Goal: Task Accomplishment & Management: Use online tool/utility

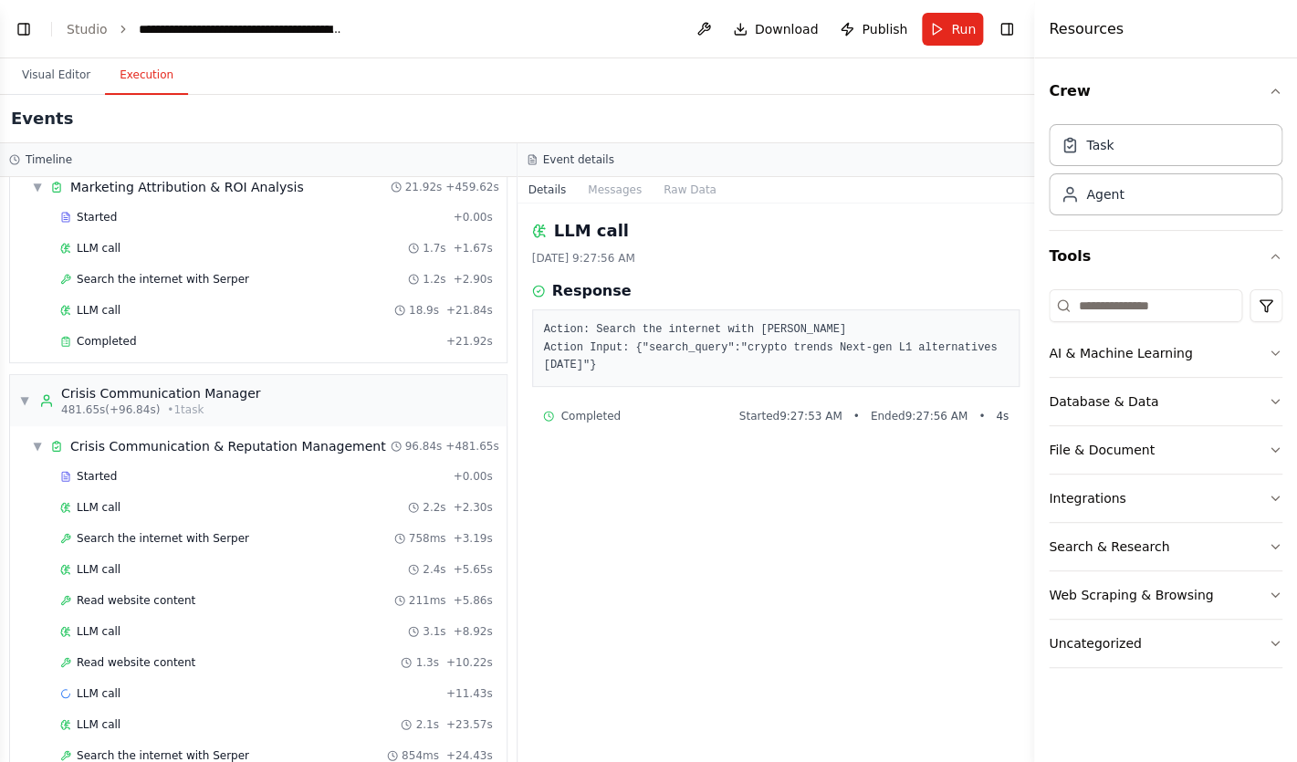
scroll to position [5319, 0]
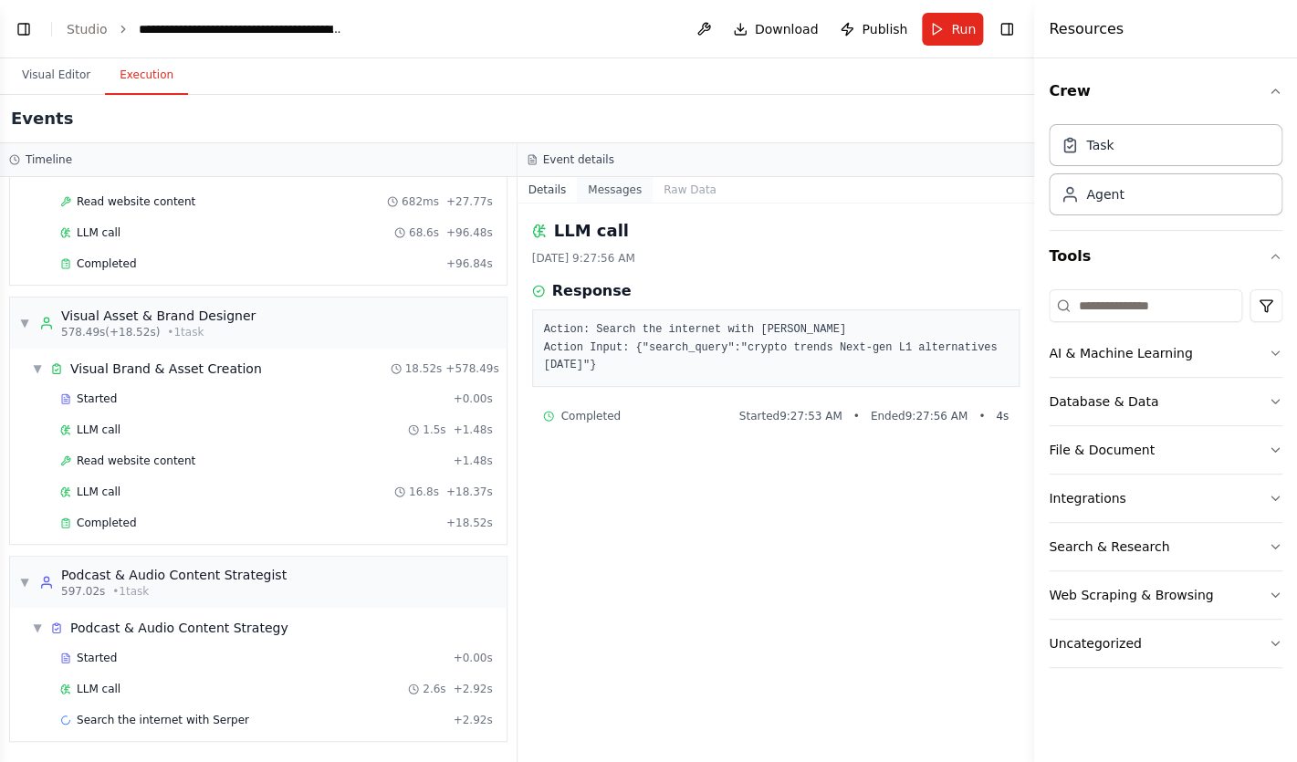
click at [634, 185] on button "Messages" at bounding box center [615, 190] width 76 height 26
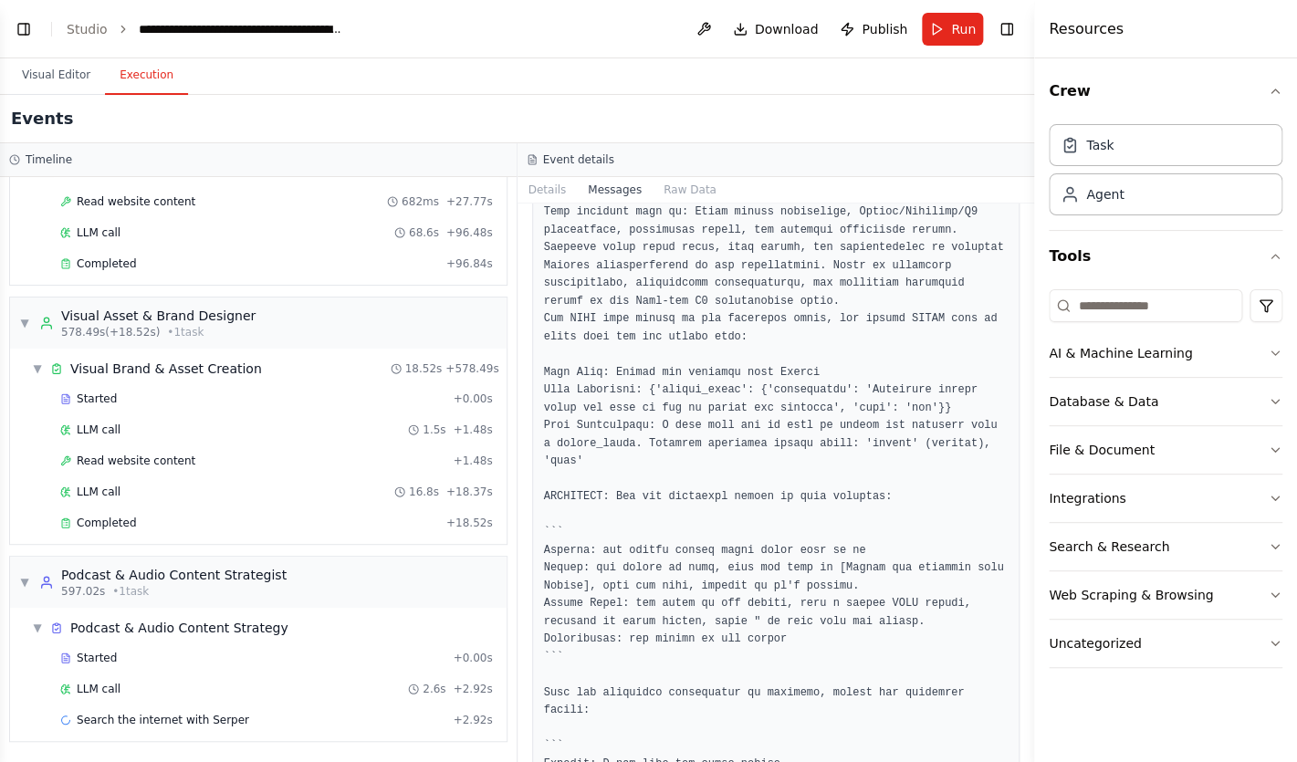
scroll to position [212, 0]
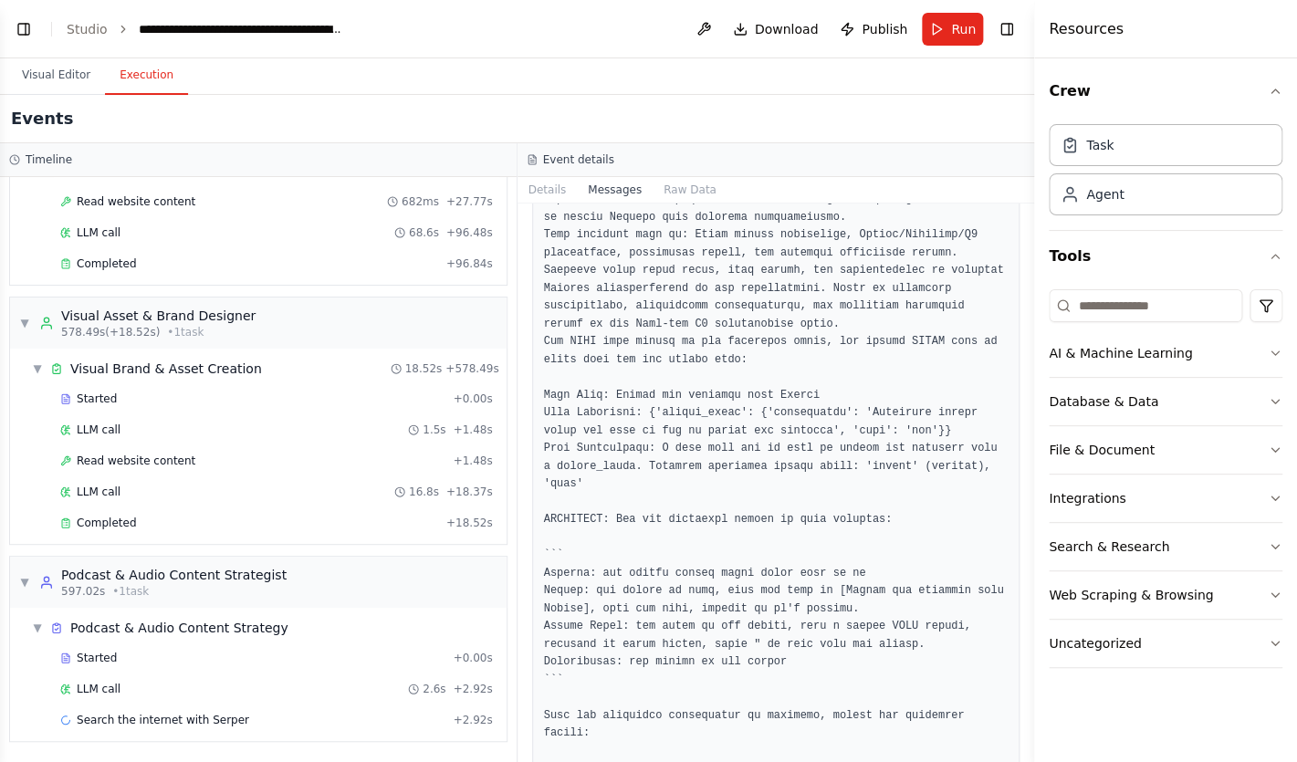
click at [679, 206] on pre at bounding box center [776, 457] width 464 height 747
click at [679, 189] on button "Raw Data" at bounding box center [689, 190] width 75 height 26
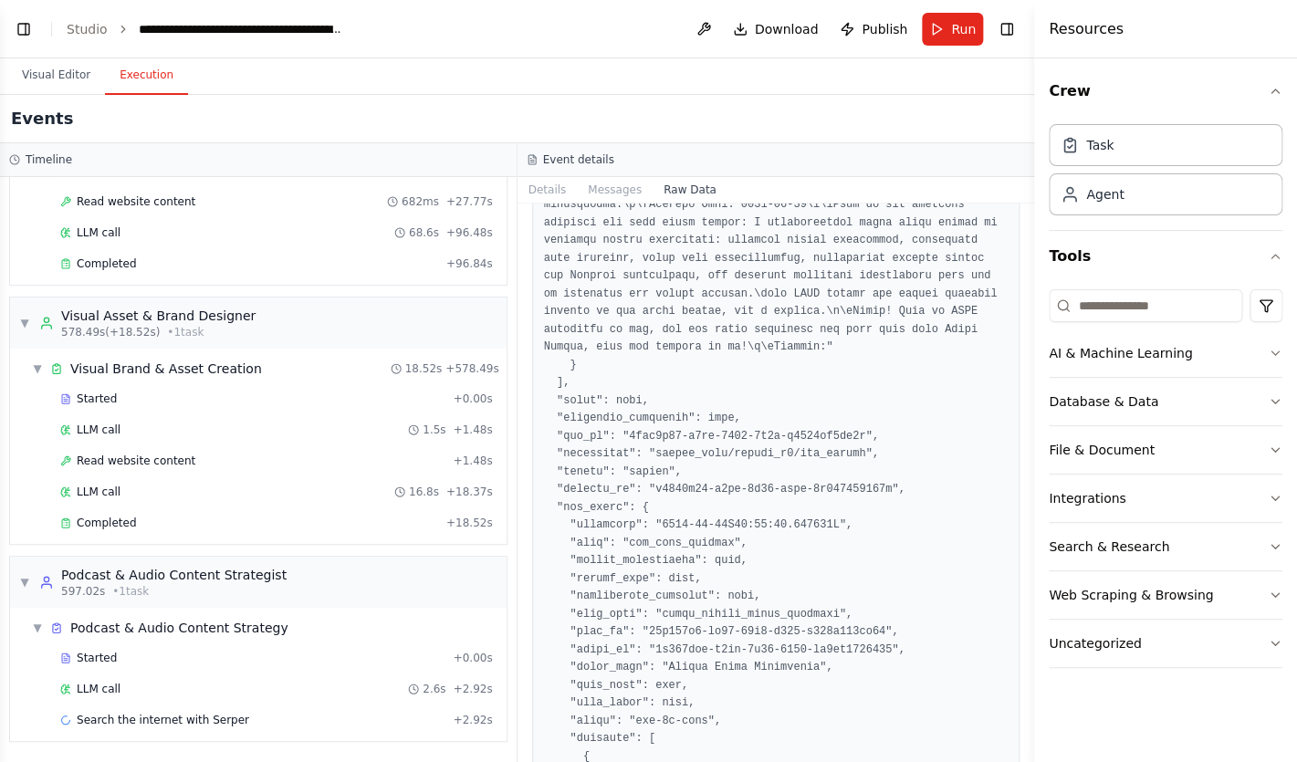
scroll to position [1586, 0]
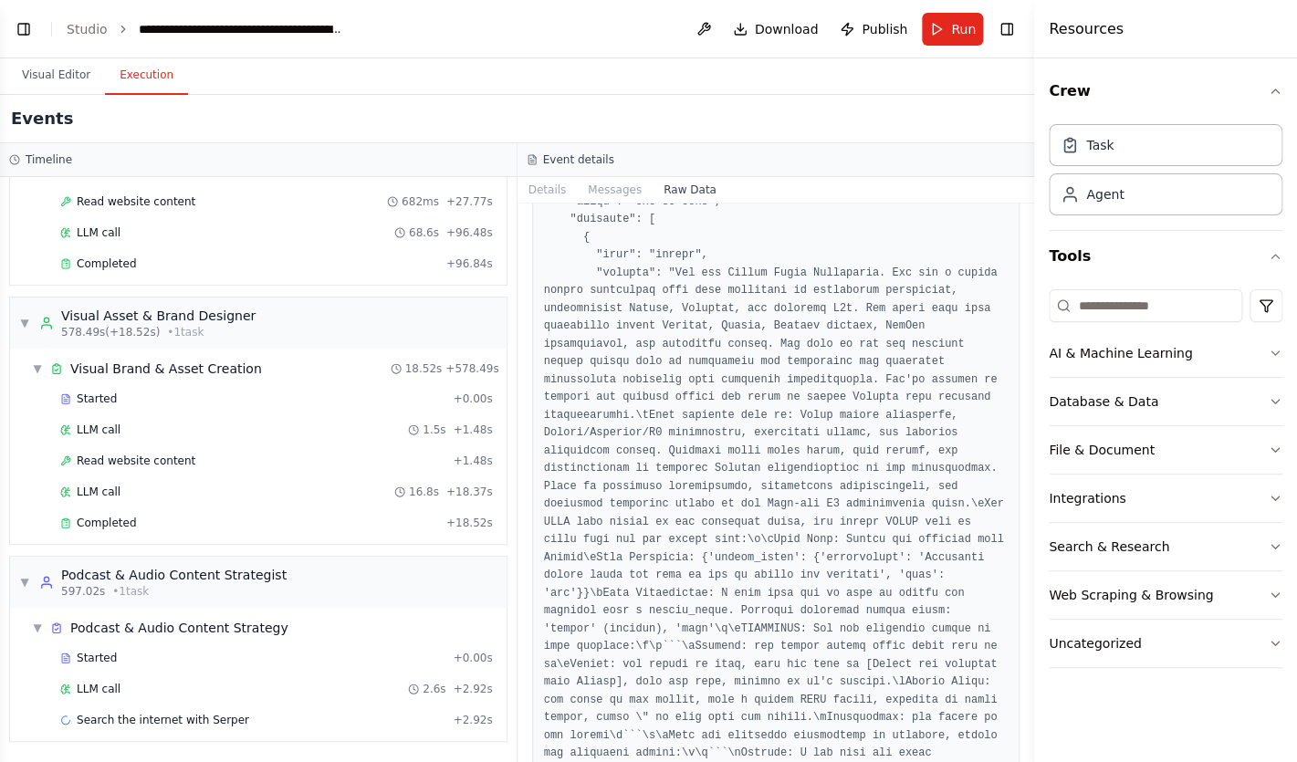
drag, startPoint x: 1027, startPoint y: 324, endPoint x: 1017, endPoint y: 745, distance: 420.8
click at [1017, 746] on div "Hello! I'm the CrewAI assistant. What kind of automation do you want to build? …" at bounding box center [648, 381] width 1297 height 762
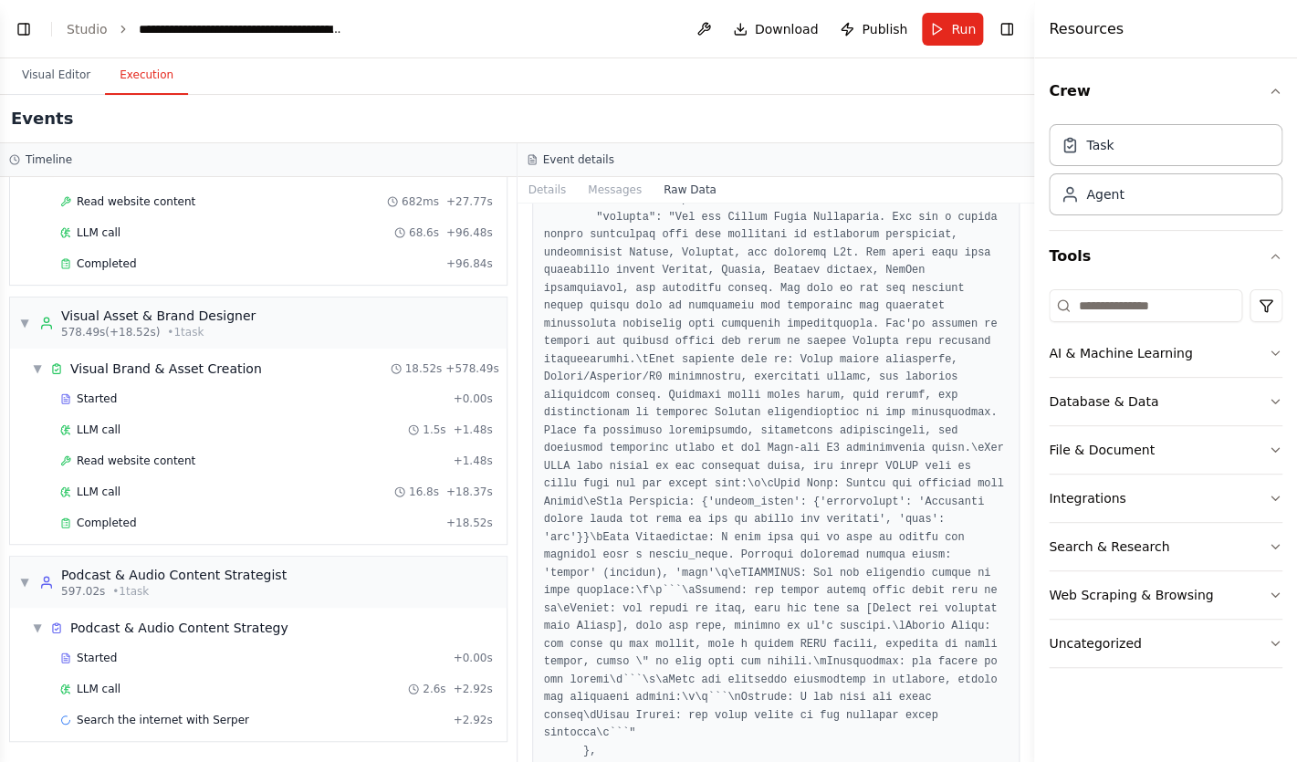
scroll to position [1654, 0]
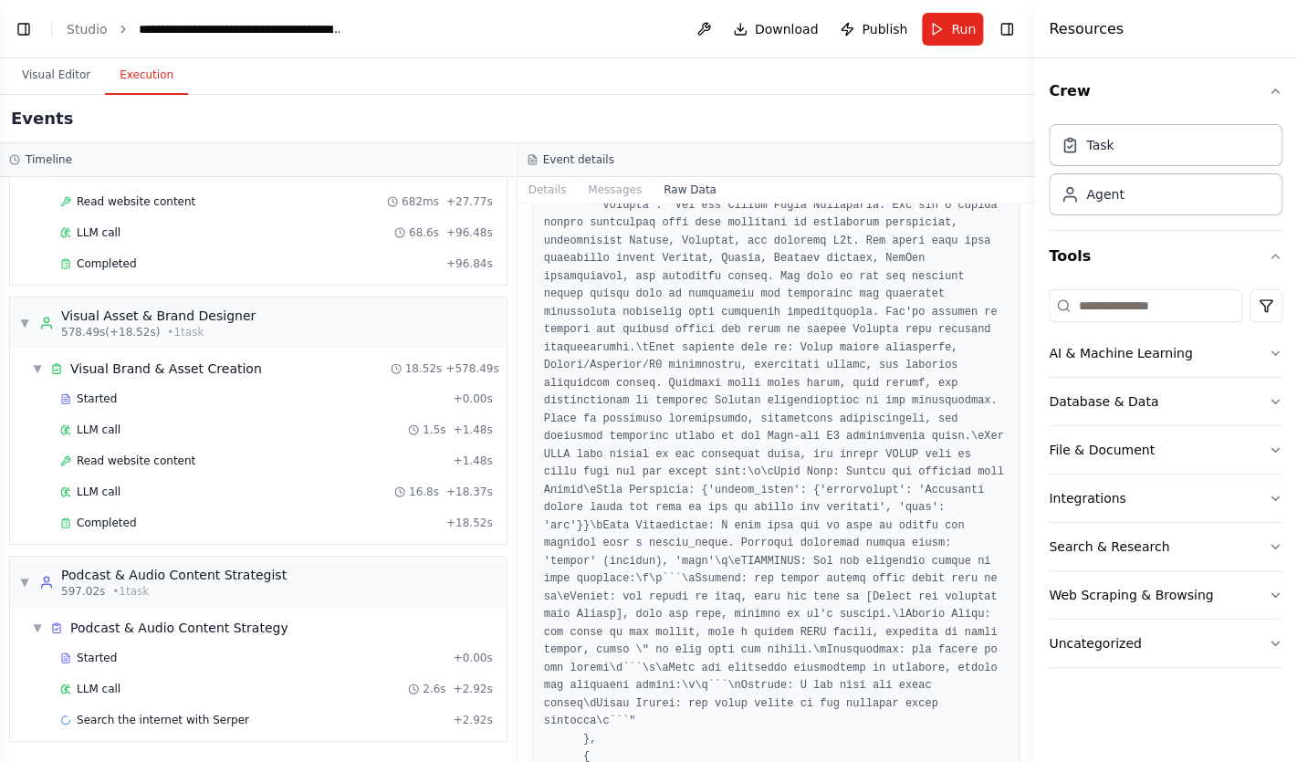
drag, startPoint x: 1027, startPoint y: 322, endPoint x: 1038, endPoint y: 567, distance: 244.9
click at [1038, 567] on div "Resources Crew Task Agent Tools AI & Machine Learning Database & Data File & Do…" at bounding box center [1165, 381] width 263 height 762
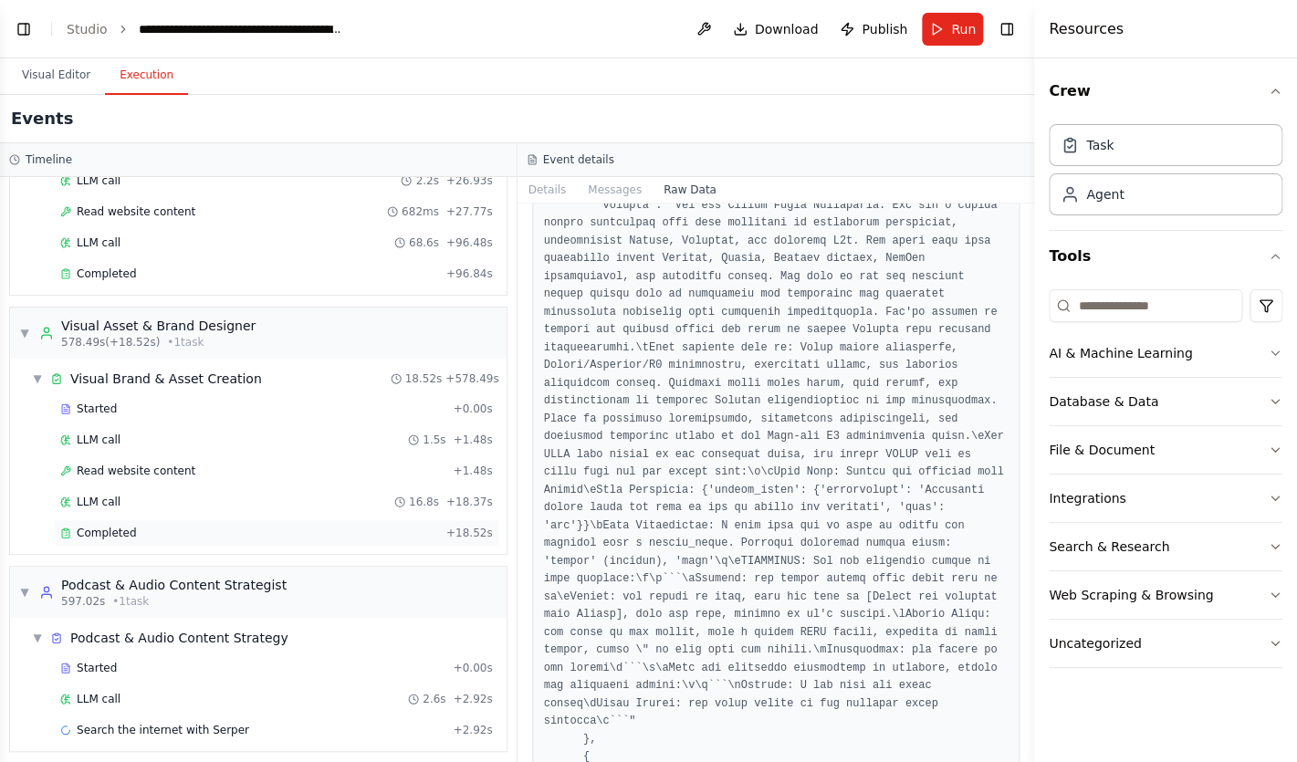
scroll to position [5308, 0]
click at [556, 193] on button "Details" at bounding box center [547, 190] width 60 height 26
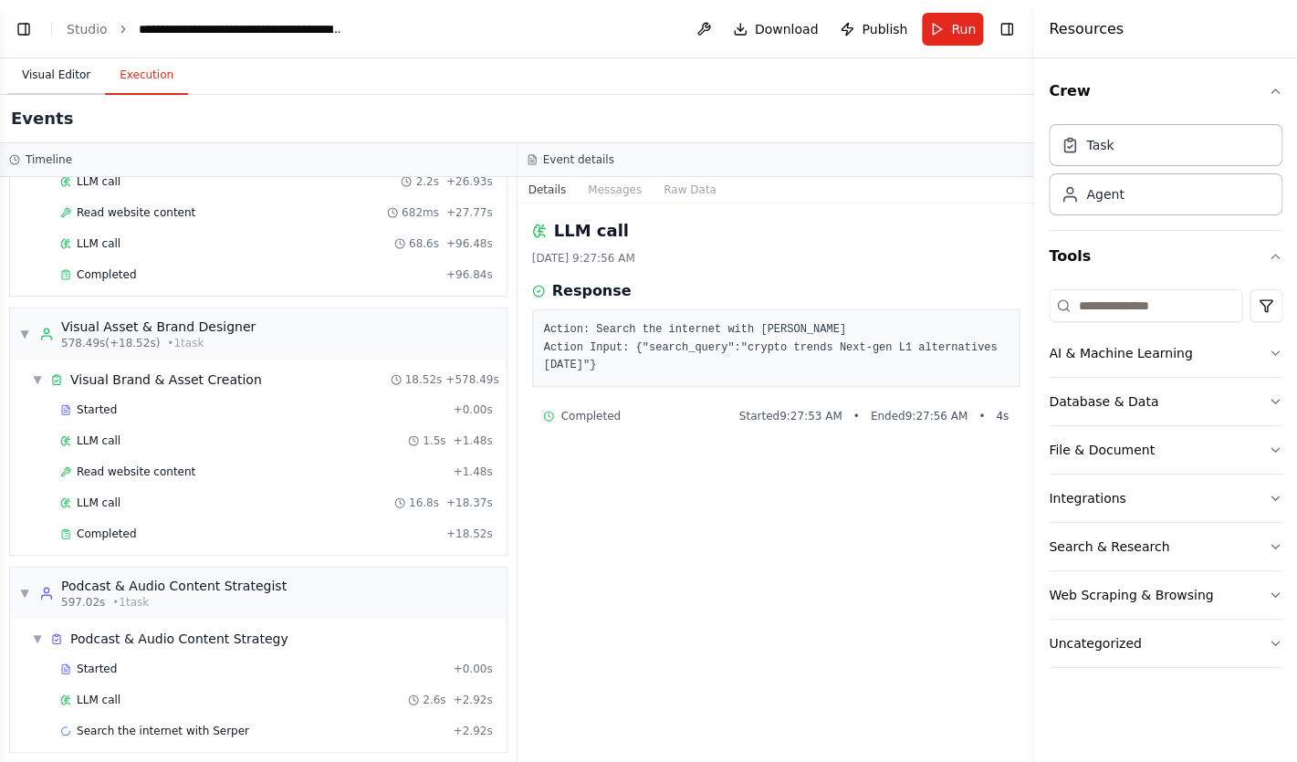
click at [73, 76] on button "Visual Editor" at bounding box center [56, 76] width 98 height 38
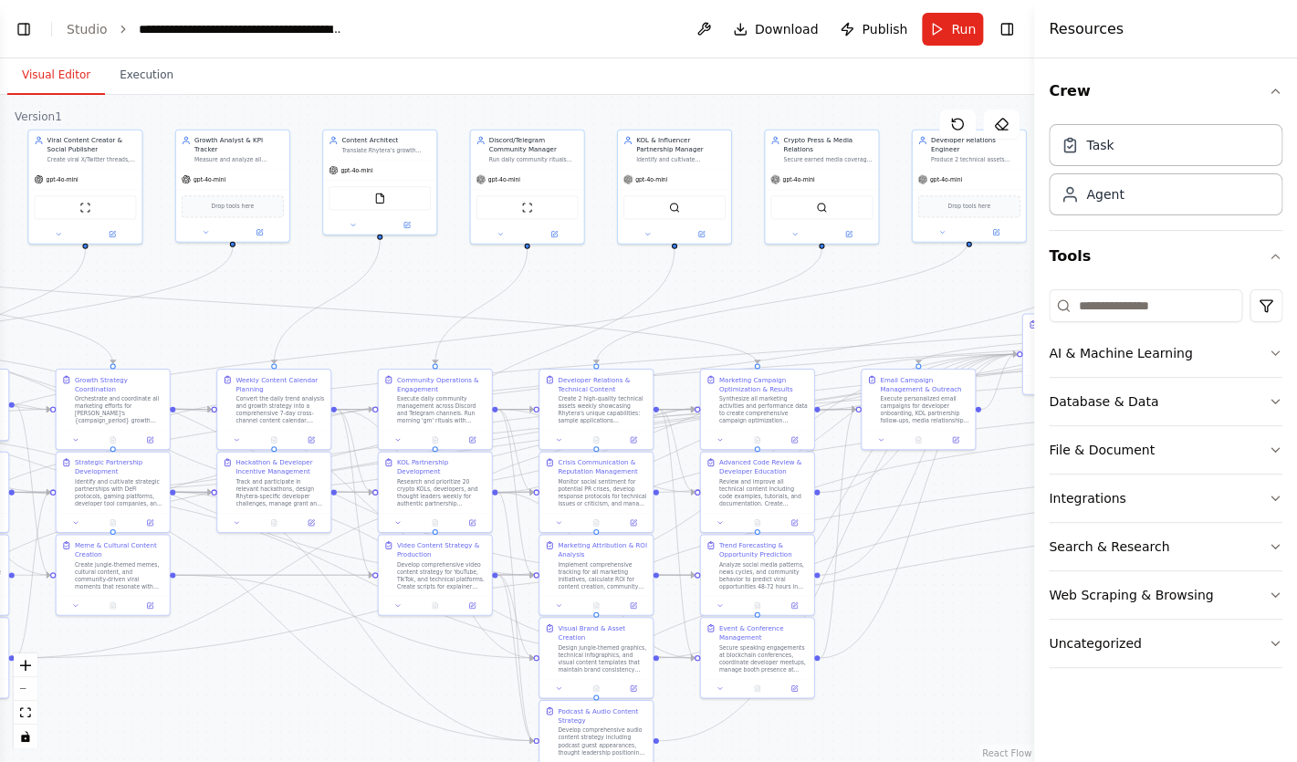
drag, startPoint x: 321, startPoint y: 273, endPoint x: 549, endPoint y: 277, distance: 228.2
click at [549, 277] on div ".deletable-edge-delete-btn { width: 20px; height: 20px; border: 0px solid #ffff…" at bounding box center [517, 428] width 1034 height 667
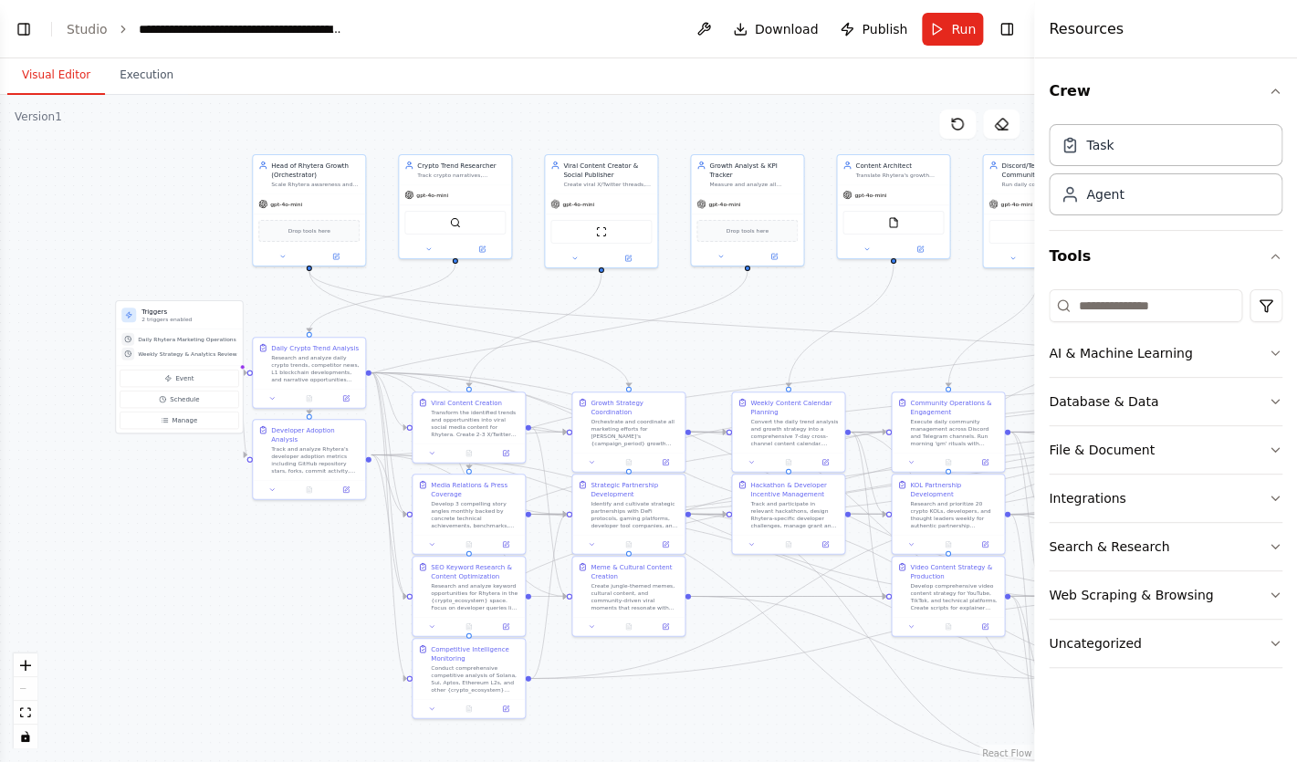
drag, startPoint x: 550, startPoint y: 287, endPoint x: 1106, endPoint y: 298, distance: 555.8
click at [1034, 298] on div ".deletable-edge-delete-btn { width: 20px; height: 20px; border: 0px solid #ffff…" at bounding box center [517, 428] width 1034 height 667
click at [150, 501] on div ".deletable-edge-delete-btn { width: 20px; height: 20px; border: 0px solid #ffff…" at bounding box center [517, 428] width 1034 height 667
click at [185, 486] on div ".deletable-edge-delete-btn { width: 20px; height: 20px; border: 0px solid #ffff…" at bounding box center [517, 428] width 1034 height 667
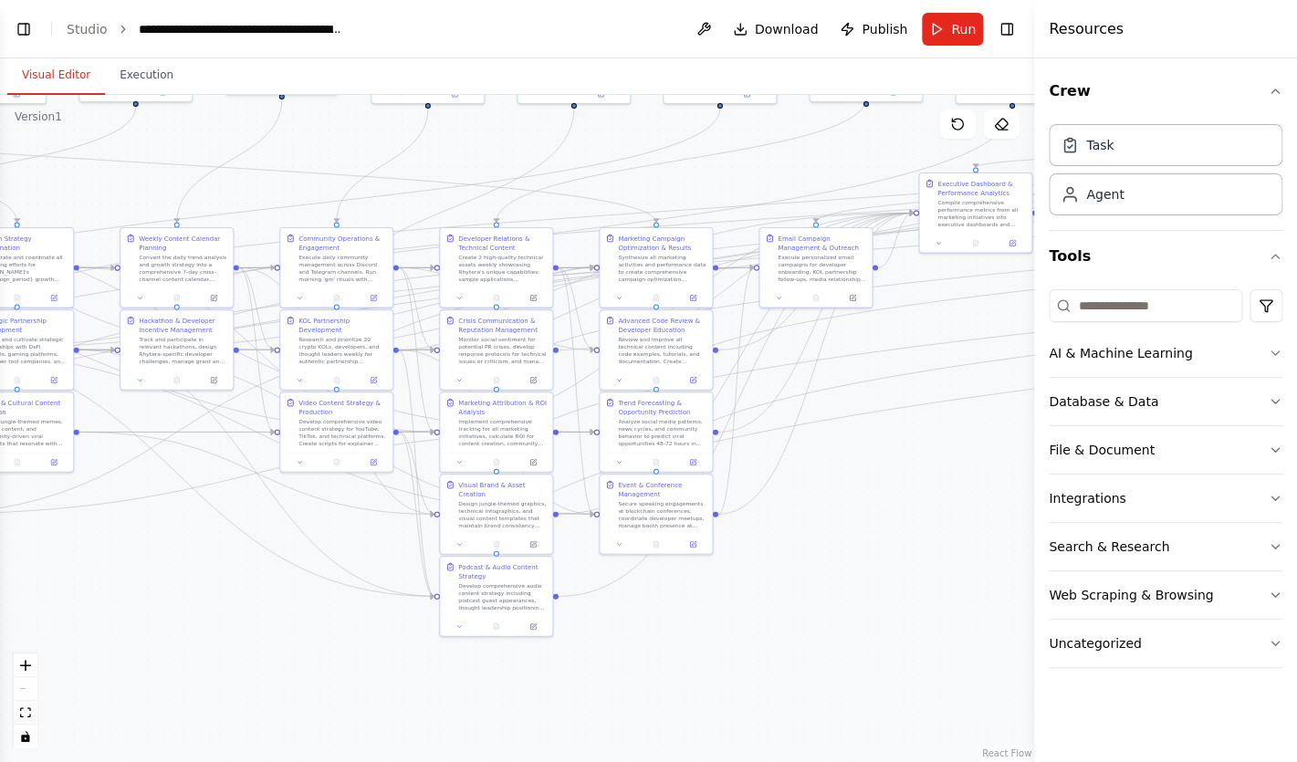
drag, startPoint x: 728, startPoint y: 709, endPoint x: 108, endPoint y: 548, distance: 641.0
click at [108, 548] on div ".deletable-edge-delete-btn { width: 20px; height: 20px; border: 0px solid #ffff…" at bounding box center [517, 428] width 1034 height 667
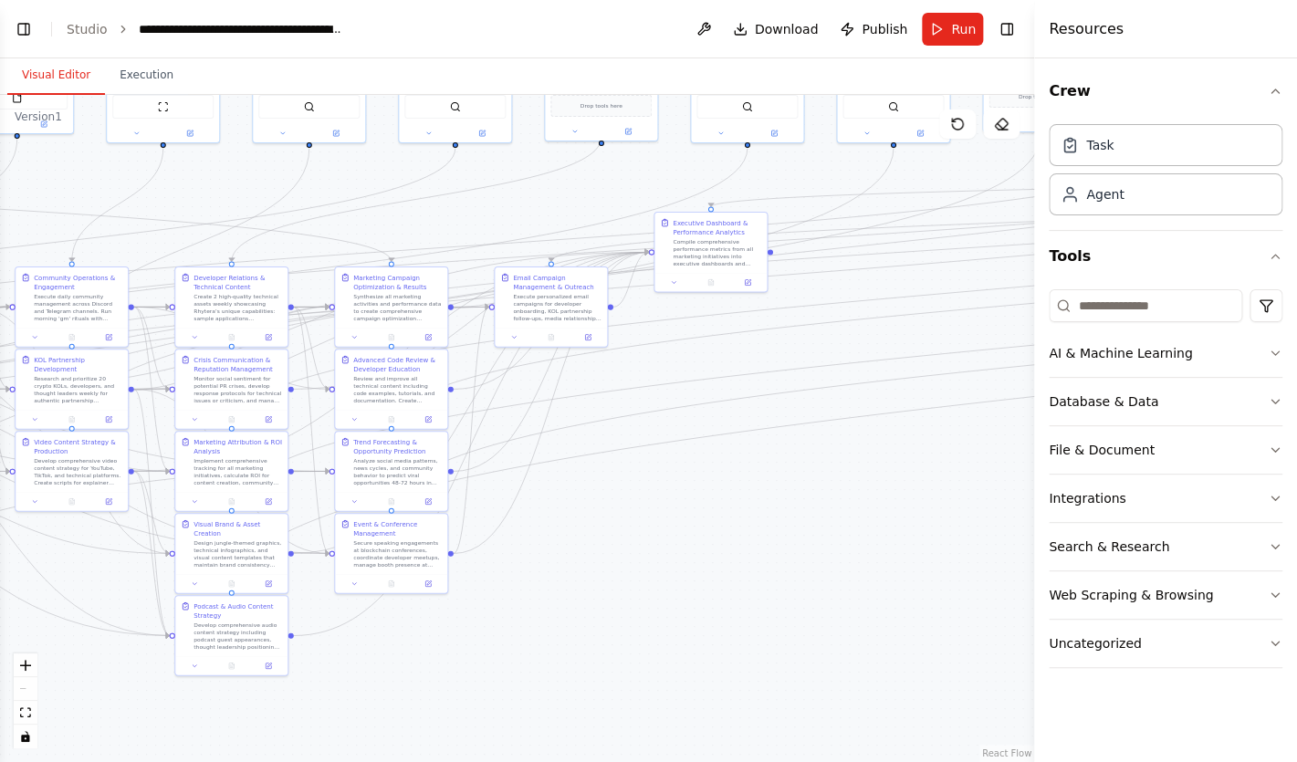
drag, startPoint x: 893, startPoint y: 613, endPoint x: 601, endPoint y: 653, distance: 294.8
click at [605, 653] on div ".deletable-edge-delete-btn { width: 20px; height: 20px; border: 0px solid #ffff…" at bounding box center [517, 428] width 1034 height 667
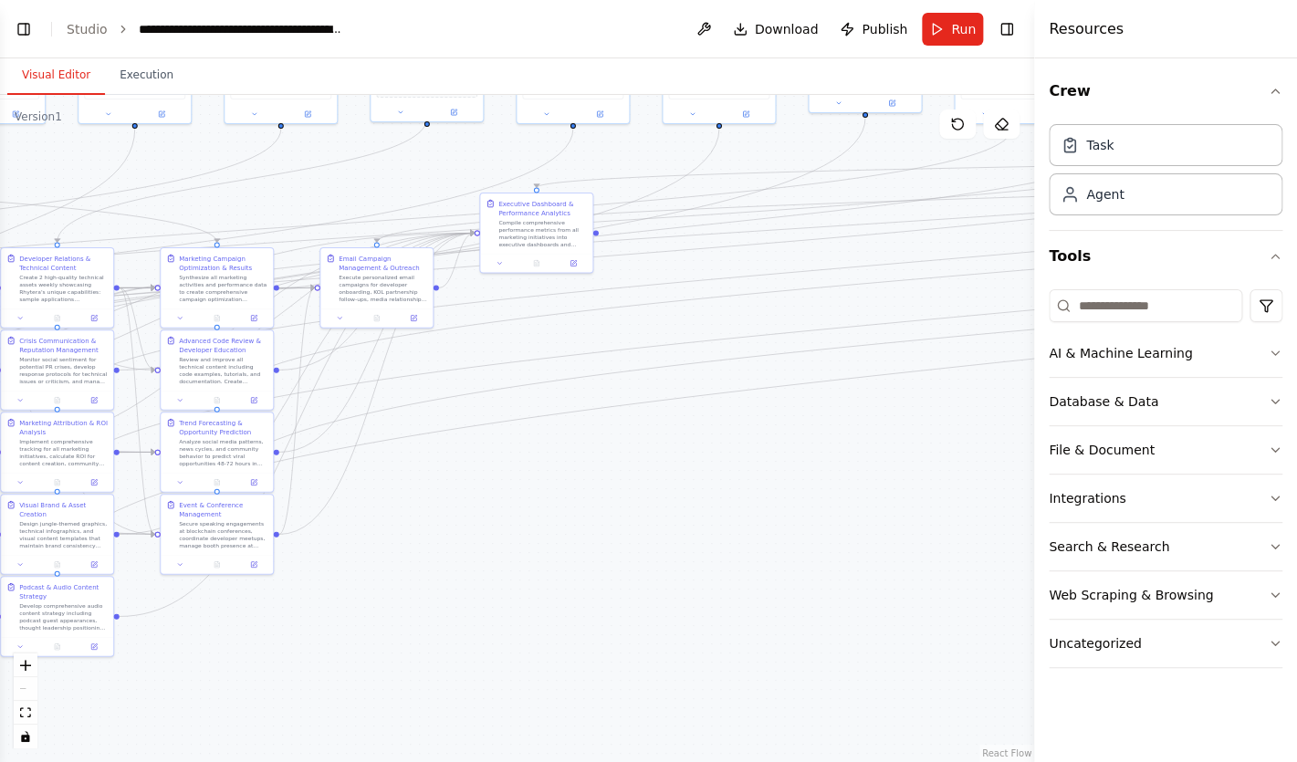
drag, startPoint x: 854, startPoint y: 589, endPoint x: 551, endPoint y: 589, distance: 303.0
click at [551, 589] on div ".deletable-edge-delete-btn { width: 20px; height: 20px; border: 0px solid #ffff…" at bounding box center [517, 428] width 1034 height 667
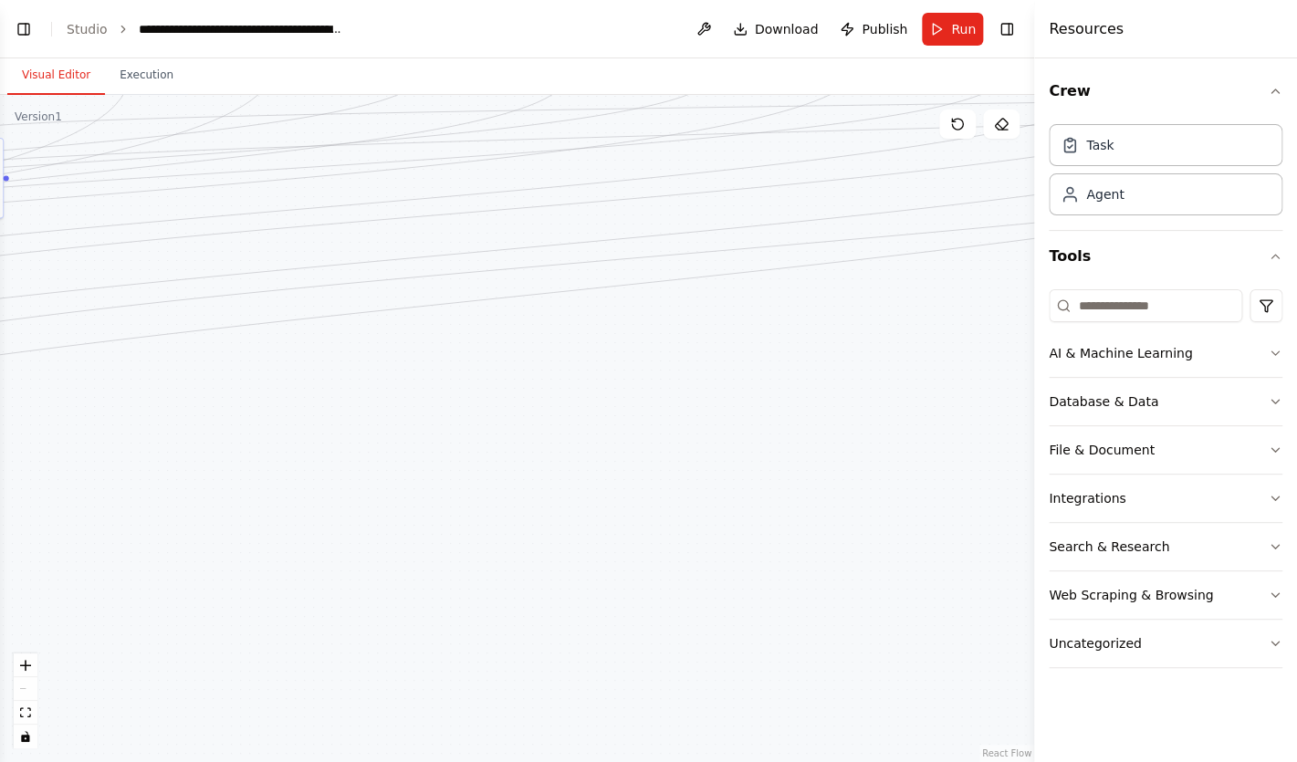
drag, startPoint x: 899, startPoint y: 559, endPoint x: 454, endPoint y: 485, distance: 451.4
click at [454, 485] on div ".deletable-edge-delete-btn { width: 20px; height: 20px; border: 0px solid #ffff…" at bounding box center [517, 428] width 1034 height 667
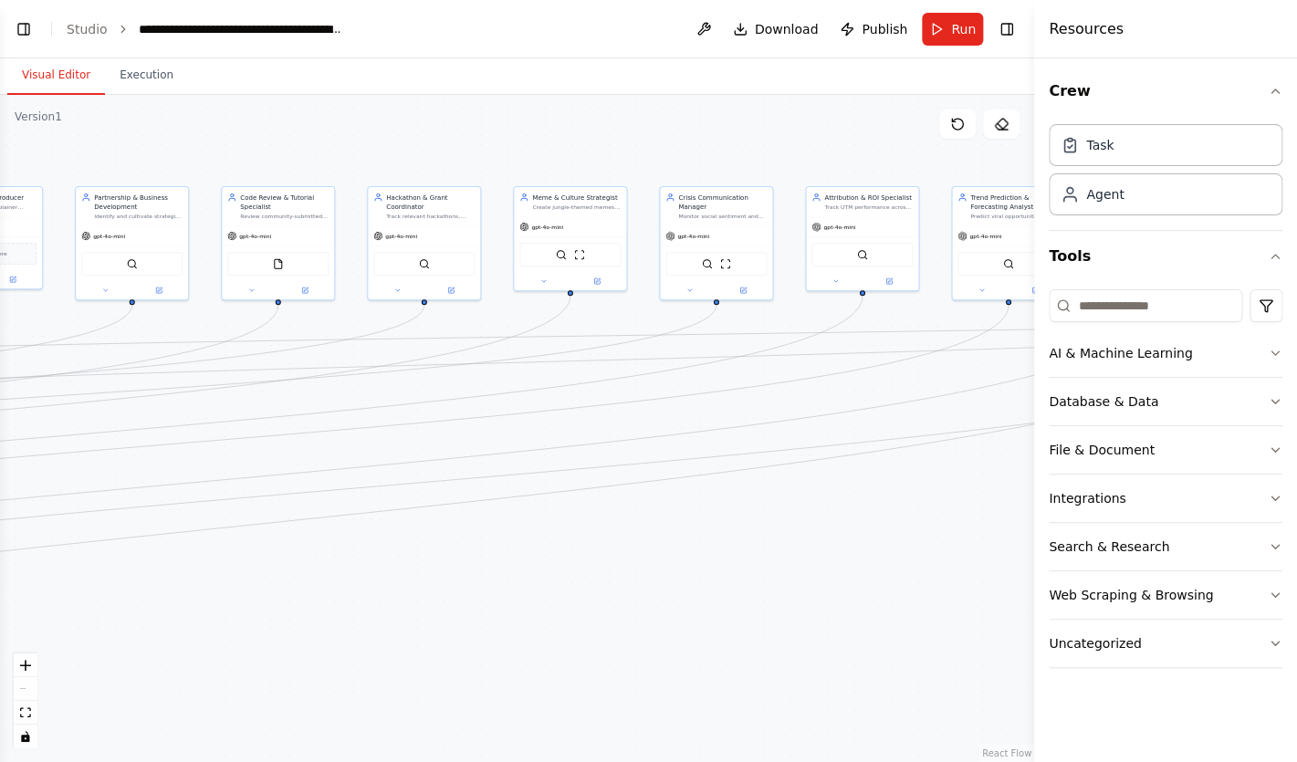
drag, startPoint x: 768, startPoint y: 447, endPoint x: 488, endPoint y: 692, distance: 371.9
click at [488, 692] on div ".deletable-edge-delete-btn { width: 20px; height: 20px; border: 0px solid #ffff…" at bounding box center [517, 428] width 1034 height 667
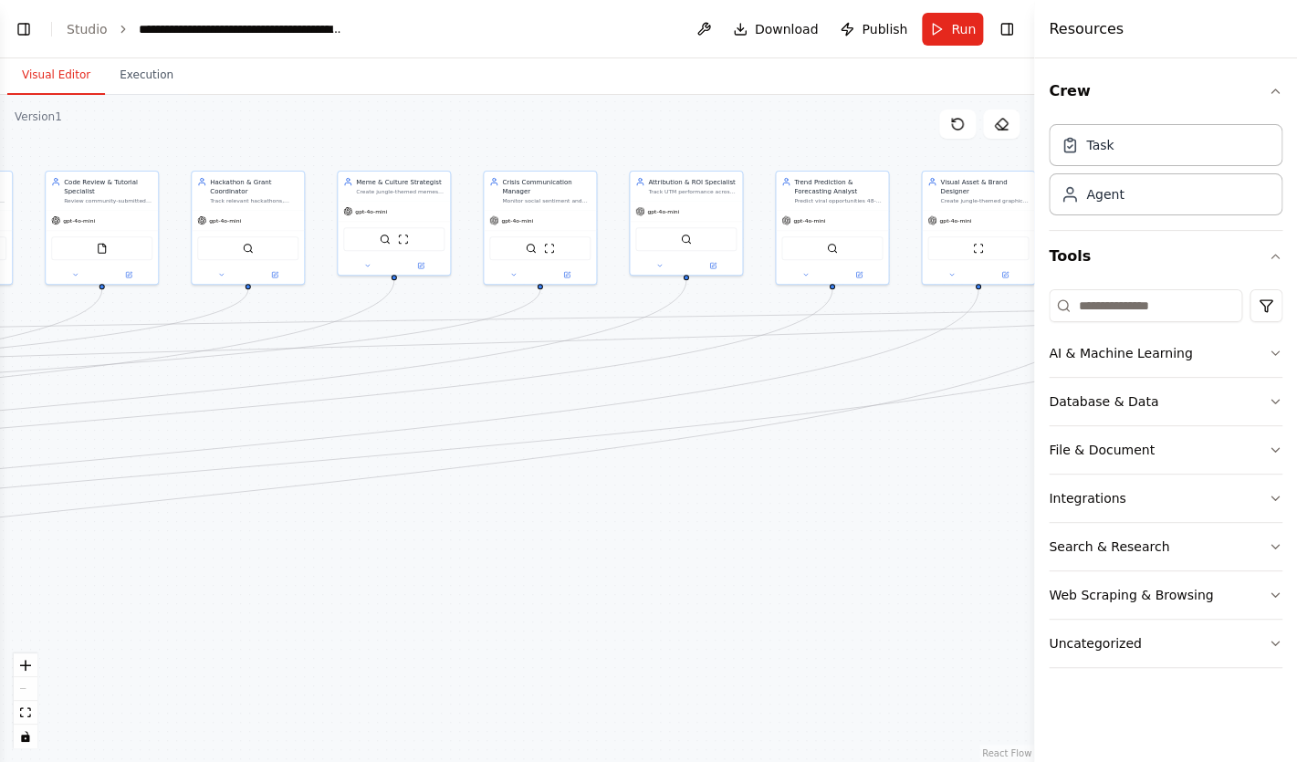
drag, startPoint x: 739, startPoint y: 613, endPoint x: 369, endPoint y: 559, distance: 374.4
click at [375, 559] on div ".deletable-edge-delete-btn { width: 20px; height: 20px; border: 0px solid #ffff…" at bounding box center [517, 428] width 1034 height 667
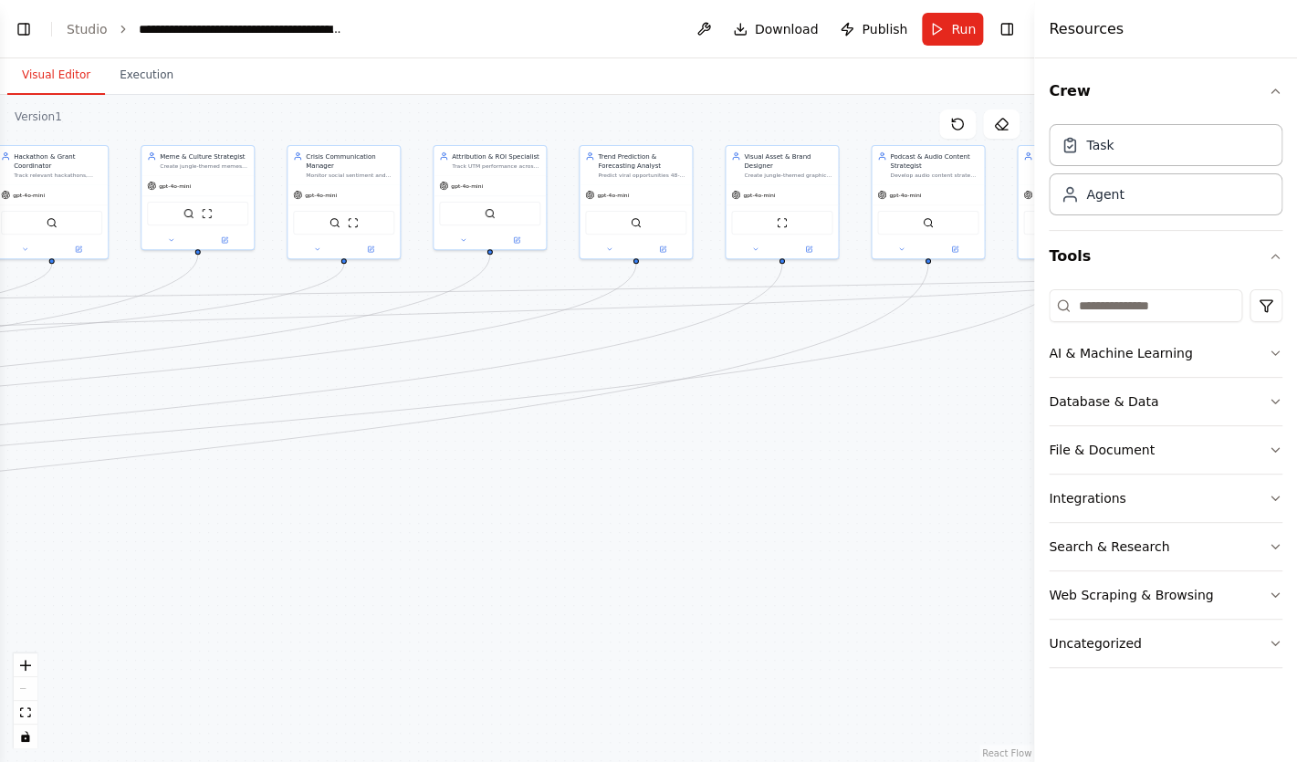
drag, startPoint x: 790, startPoint y: 594, endPoint x: 411, endPoint y: 558, distance: 381.3
click at [411, 558] on div ".deletable-edge-delete-btn { width: 20px; height: 20px; border: 0px solid #ffff…" at bounding box center [517, 428] width 1034 height 667
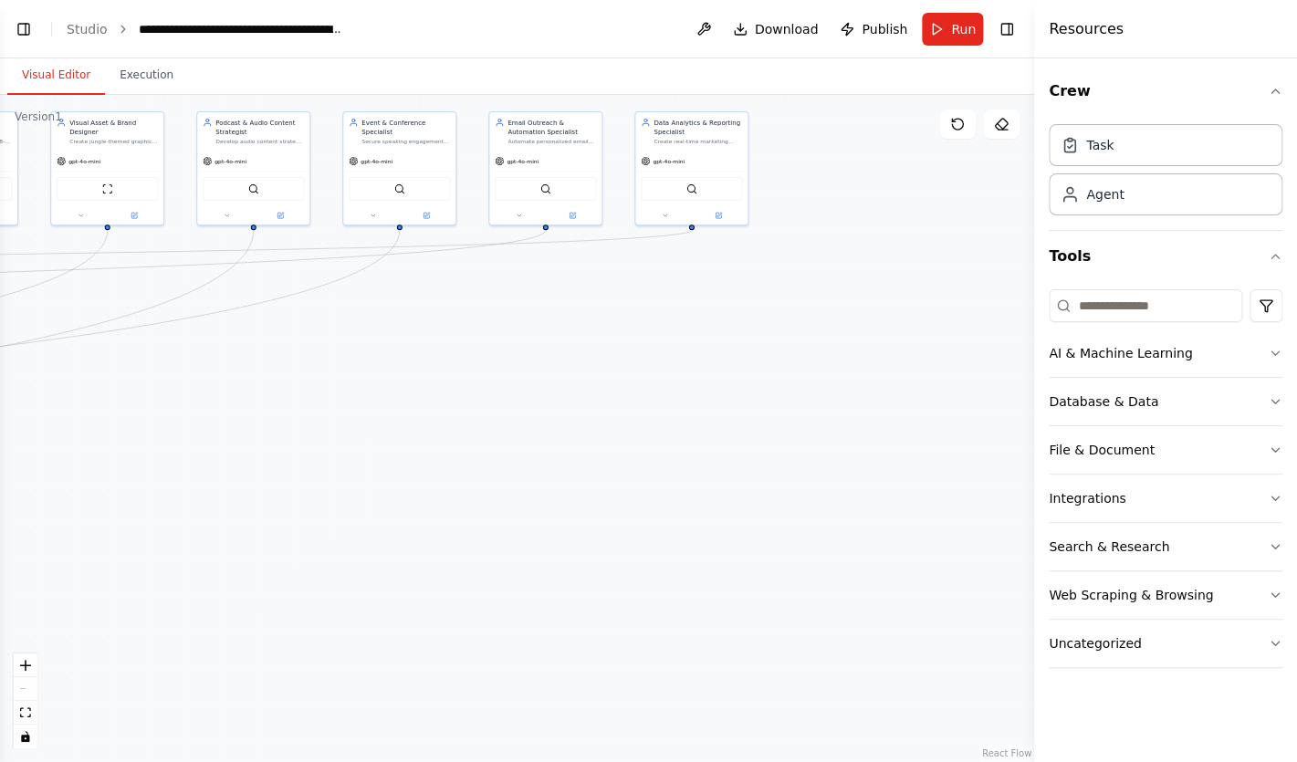
drag, startPoint x: 923, startPoint y: 514, endPoint x: 428, endPoint y: 544, distance: 495.5
click at [428, 544] on div ".deletable-edge-delete-btn { width: 20px; height: 20px; border: 0px solid #ffff…" at bounding box center [517, 428] width 1034 height 667
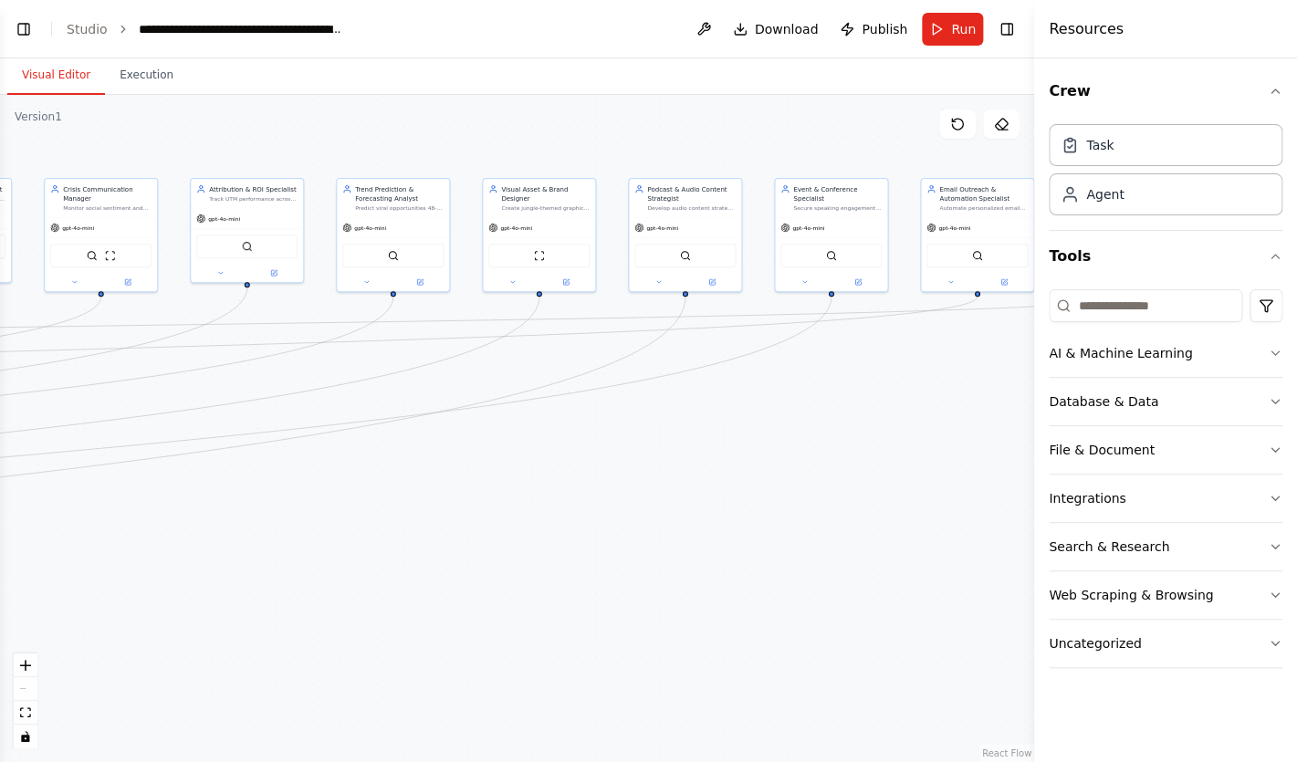
drag, startPoint x: 430, startPoint y: 544, endPoint x: 1143, endPoint y: 590, distance: 715.1
click at [1034, 590] on div ".deletable-edge-delete-btn { width: 20px; height: 20px; border: 0px solid #ffff…" at bounding box center [517, 428] width 1034 height 667
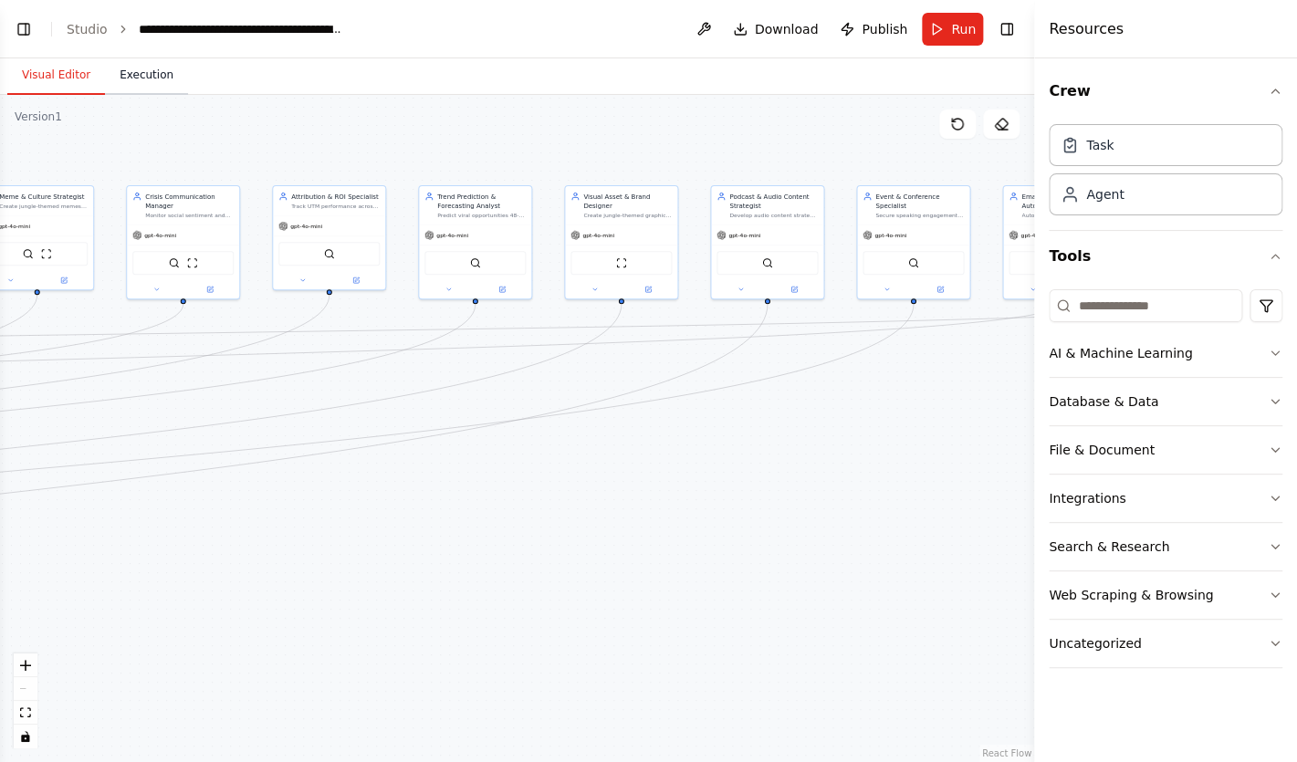
click at [152, 76] on button "Execution" at bounding box center [146, 76] width 83 height 38
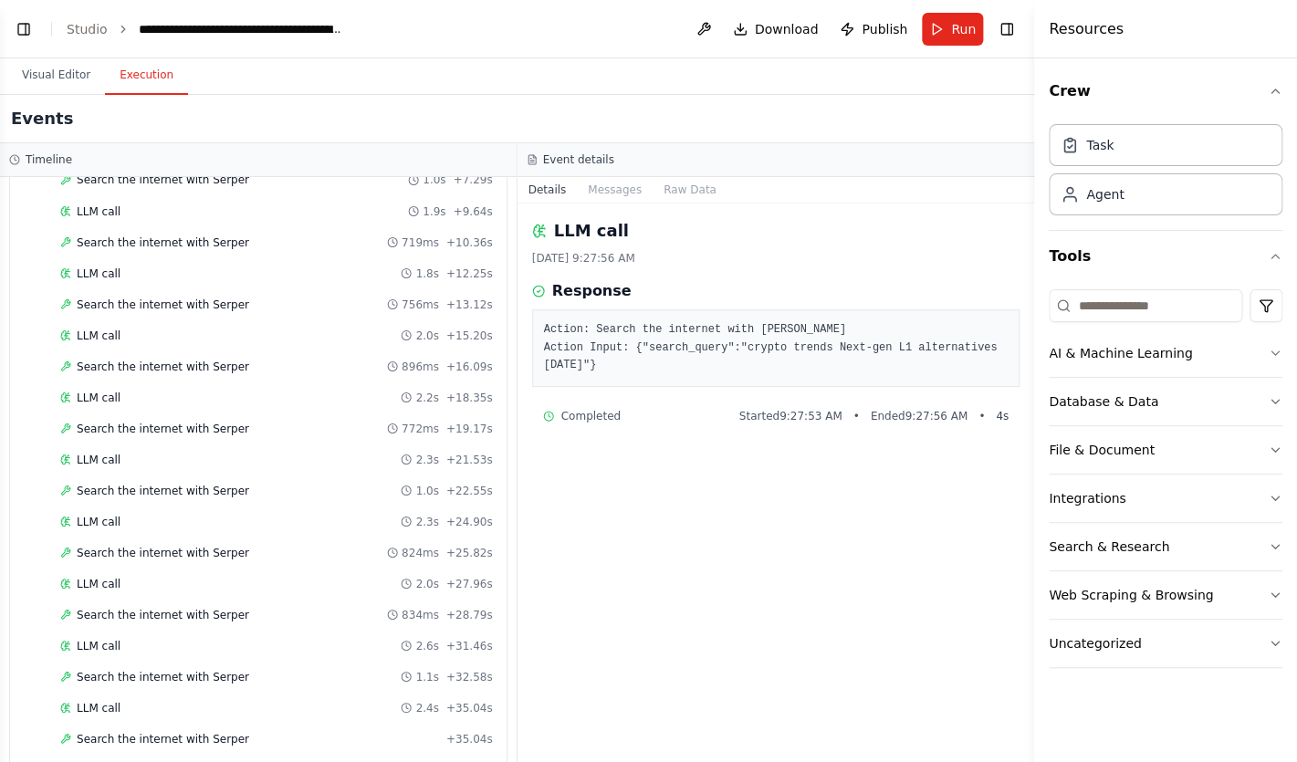
scroll to position [0, 0]
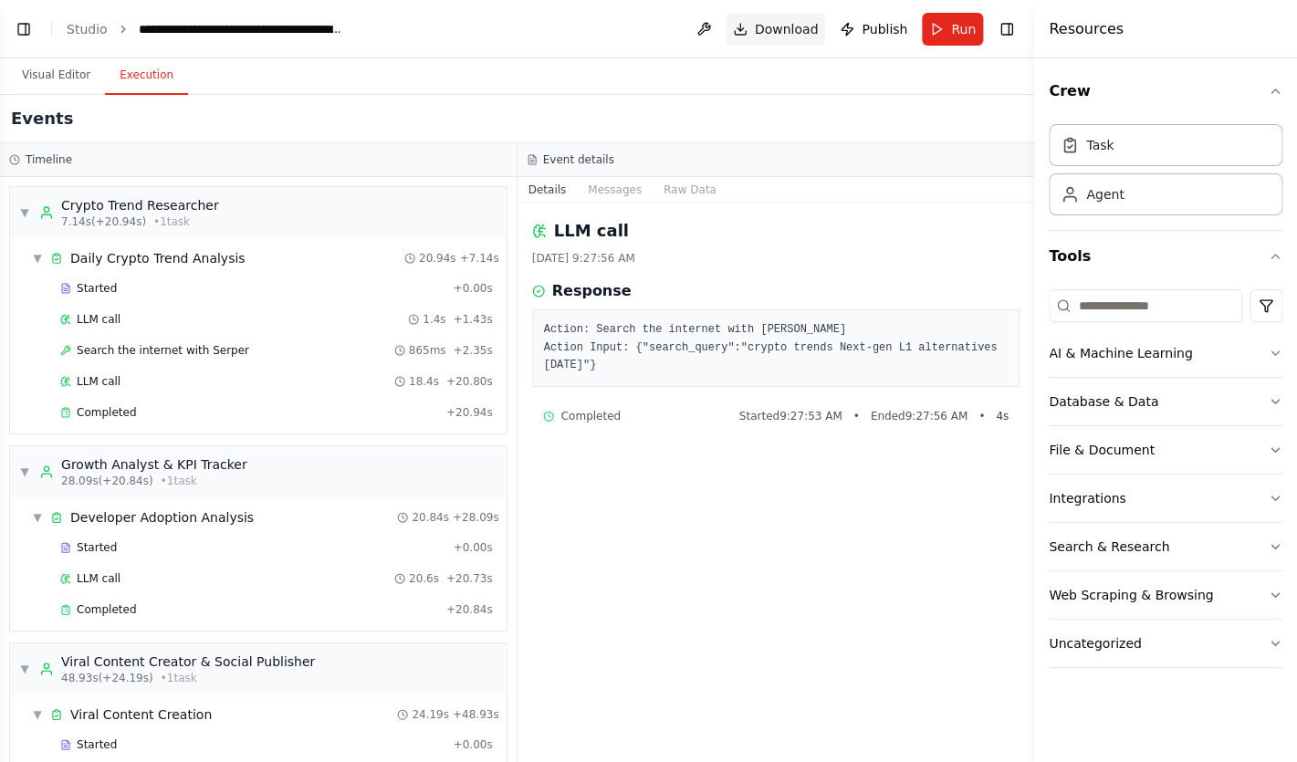
click at [774, 38] on button "Download" at bounding box center [775, 29] width 100 height 33
click at [27, 32] on button "Toggle Left Sidebar" at bounding box center [24, 29] width 26 height 26
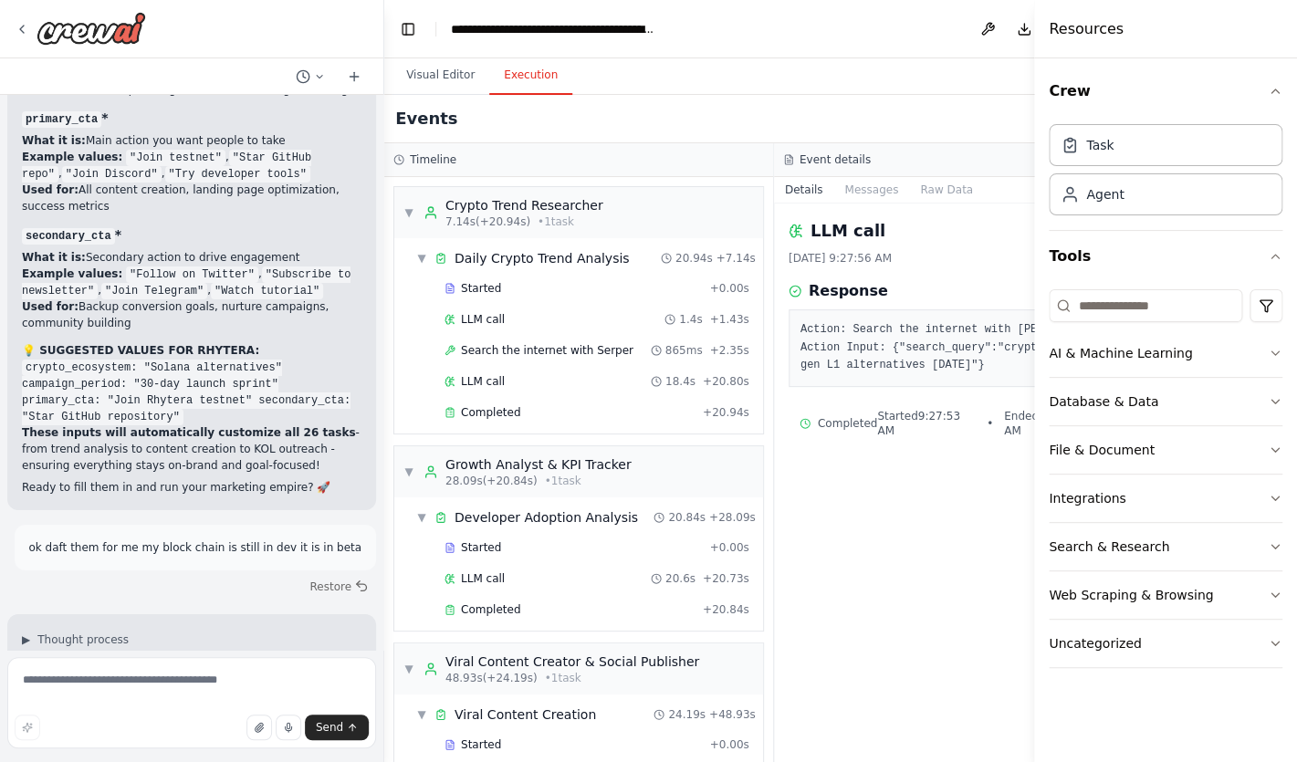
scroll to position [28205, 0]
click at [230, 680] on textarea at bounding box center [191, 702] width 369 height 91
click at [174, 683] on textarea at bounding box center [191, 702] width 369 height 91
paste textarea "**********"
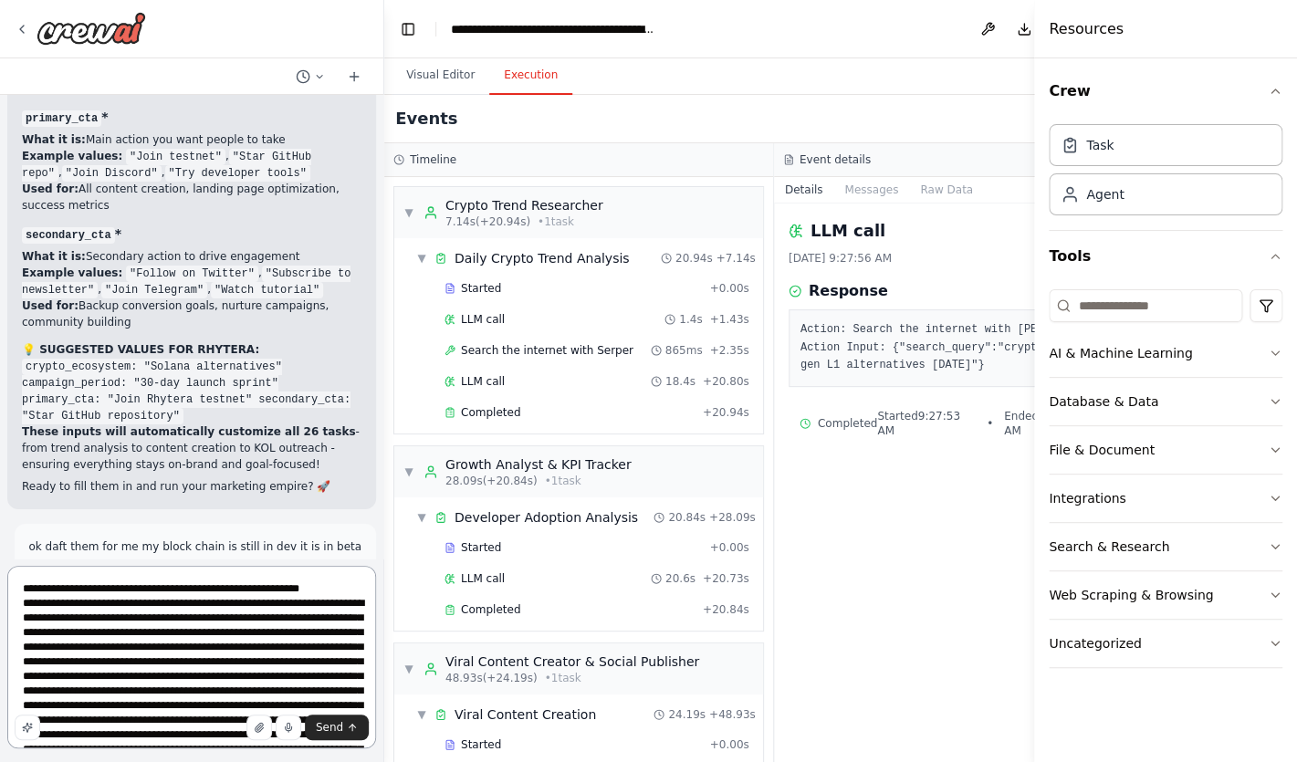
scroll to position [315, 0]
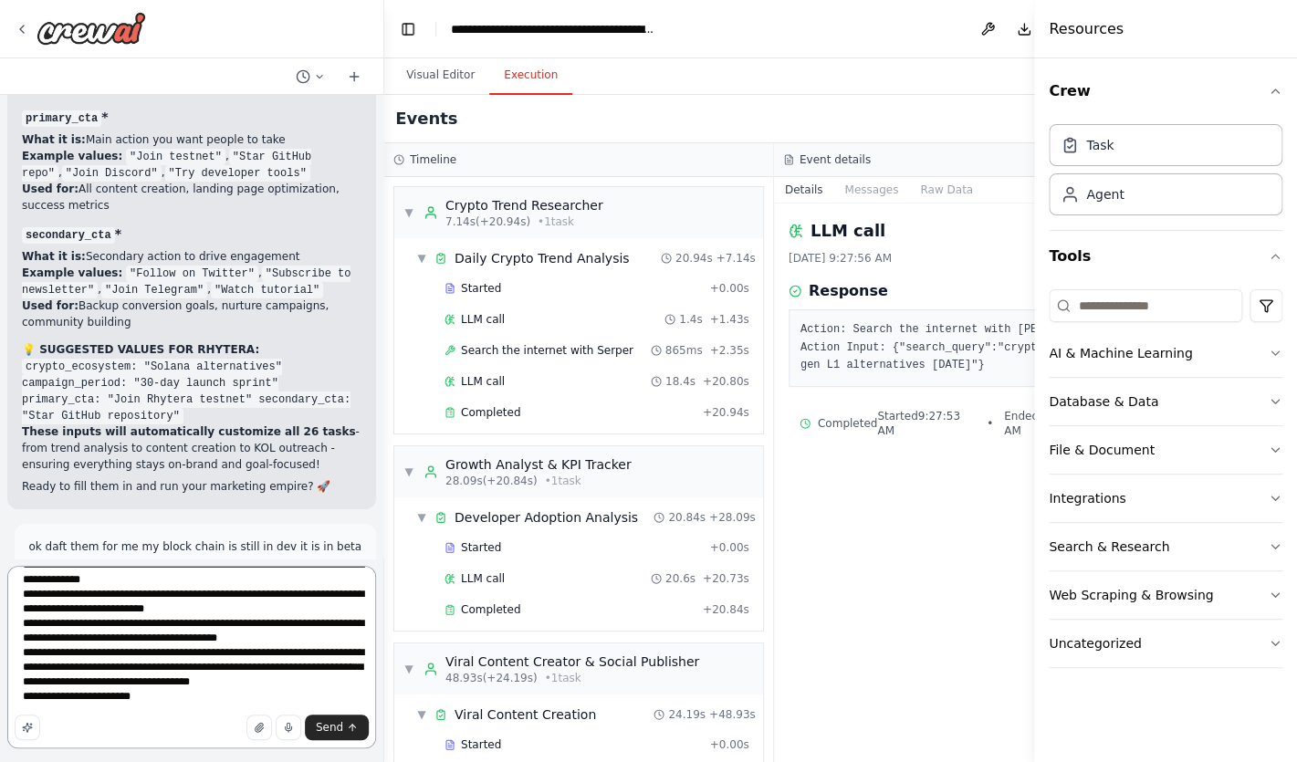
type textarea "**********"
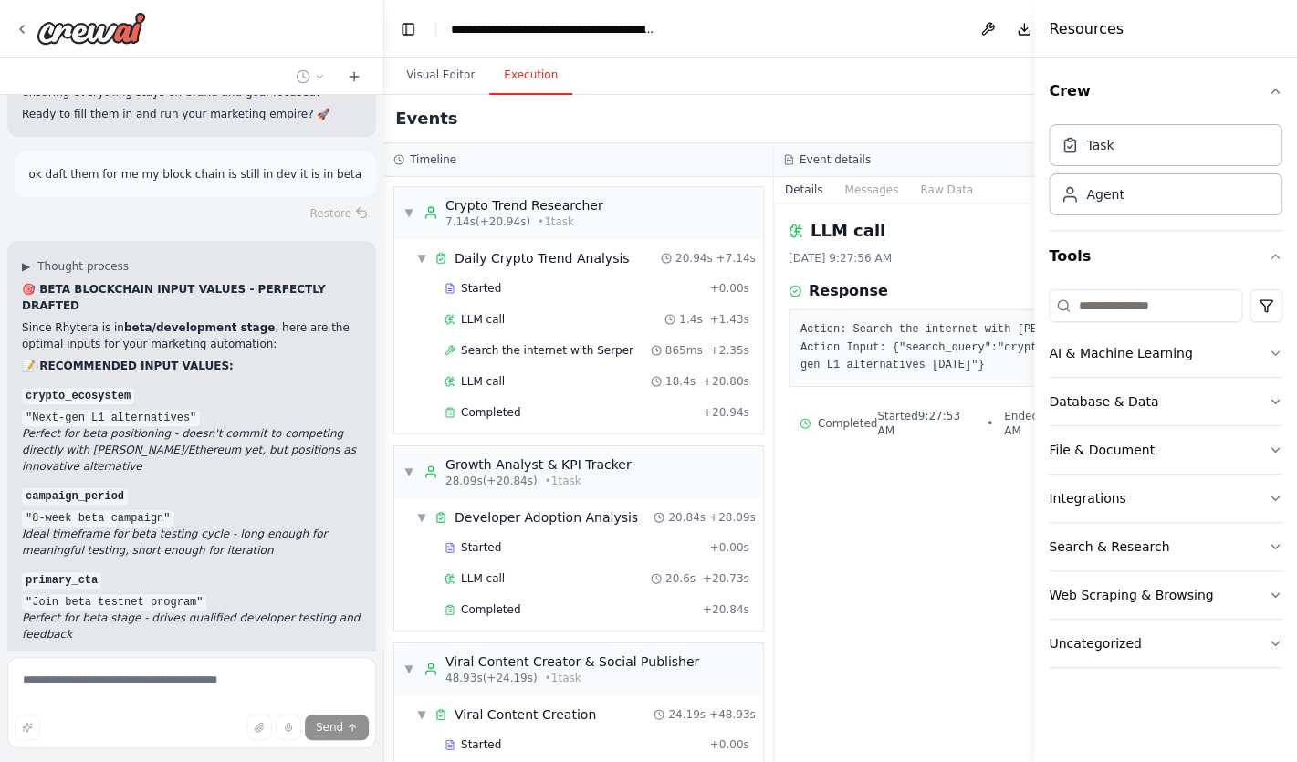
scroll to position [28678, 0]
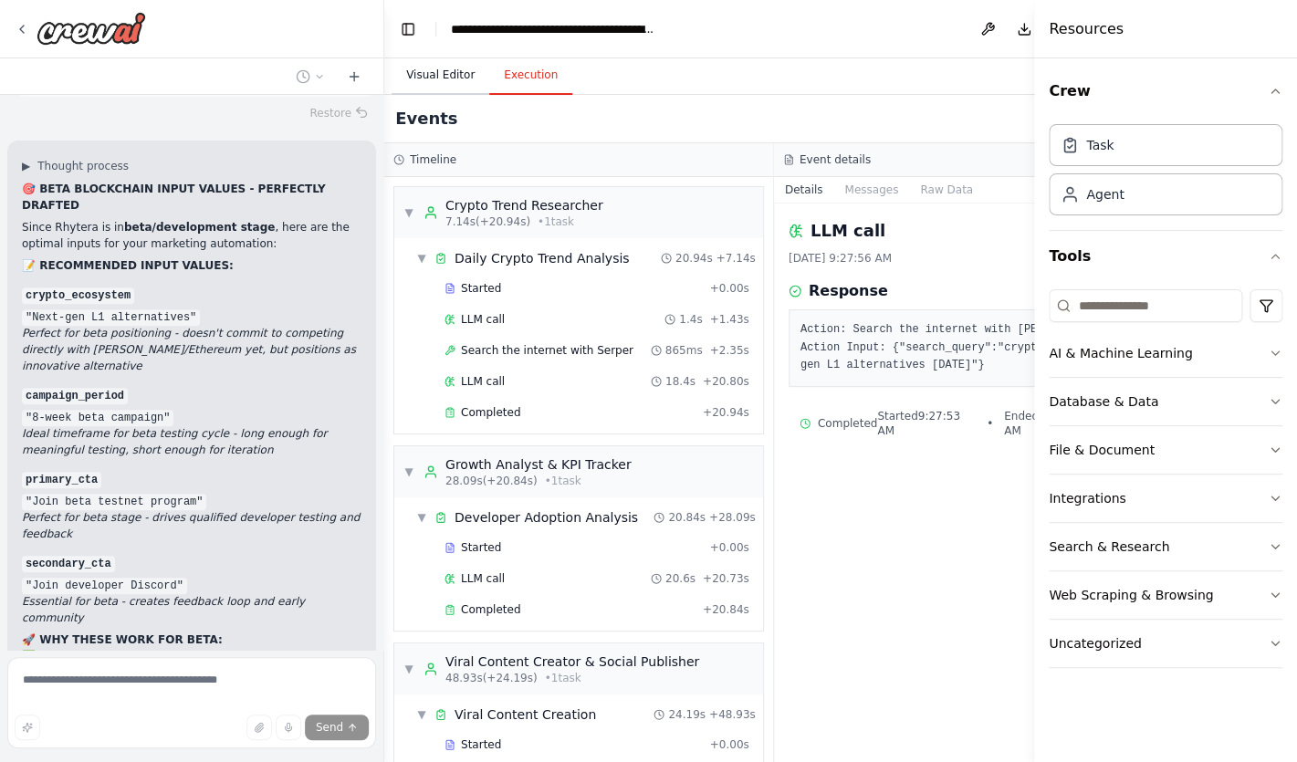
click at [433, 71] on button "Visual Editor" at bounding box center [440, 76] width 98 height 38
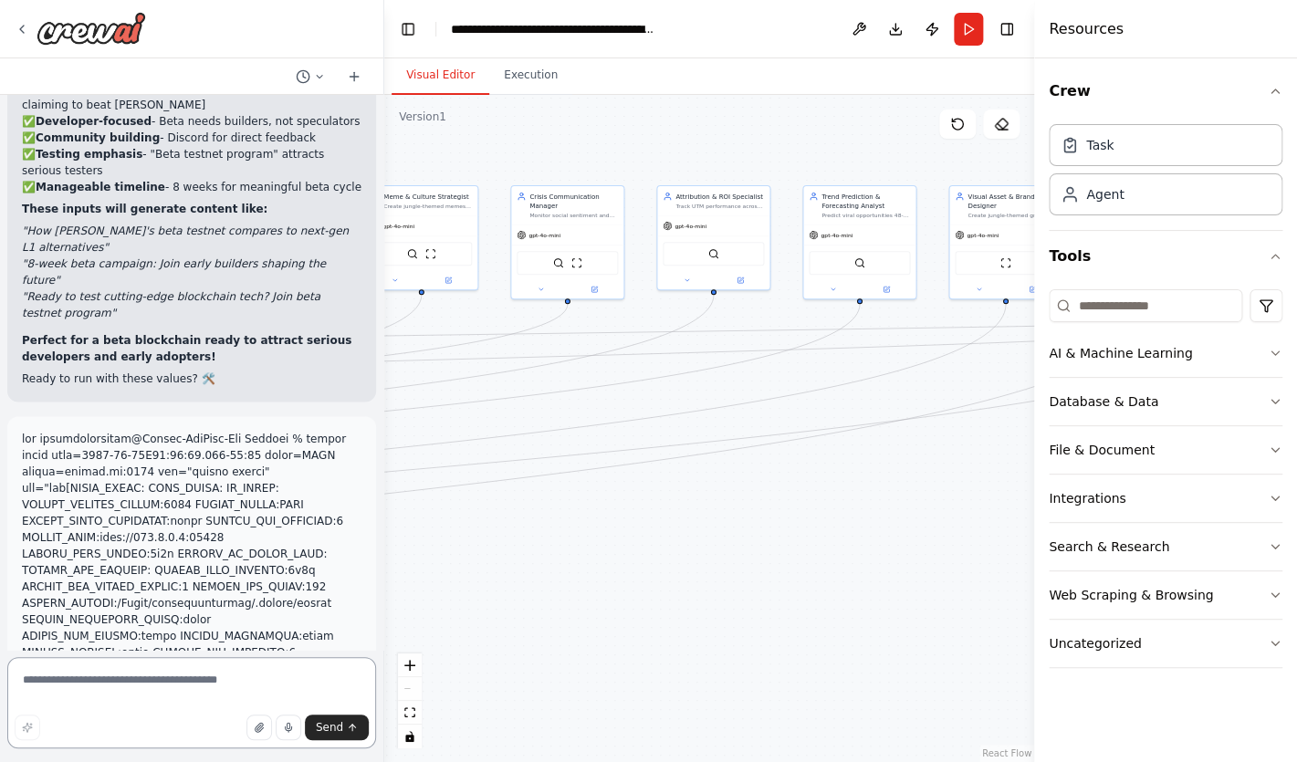
scroll to position [29249, 0]
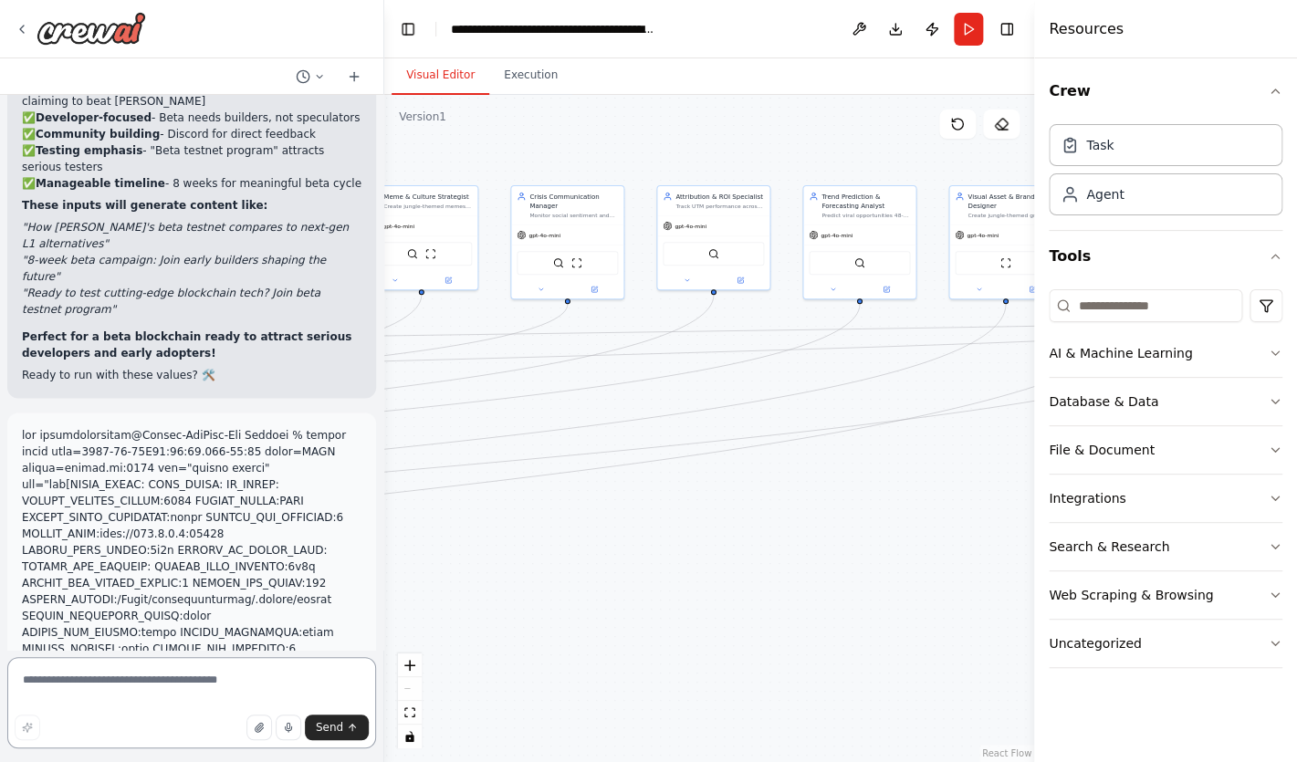
click at [172, 685] on textarea at bounding box center [191, 702] width 369 height 91
type textarea "*"
type textarea "**********"
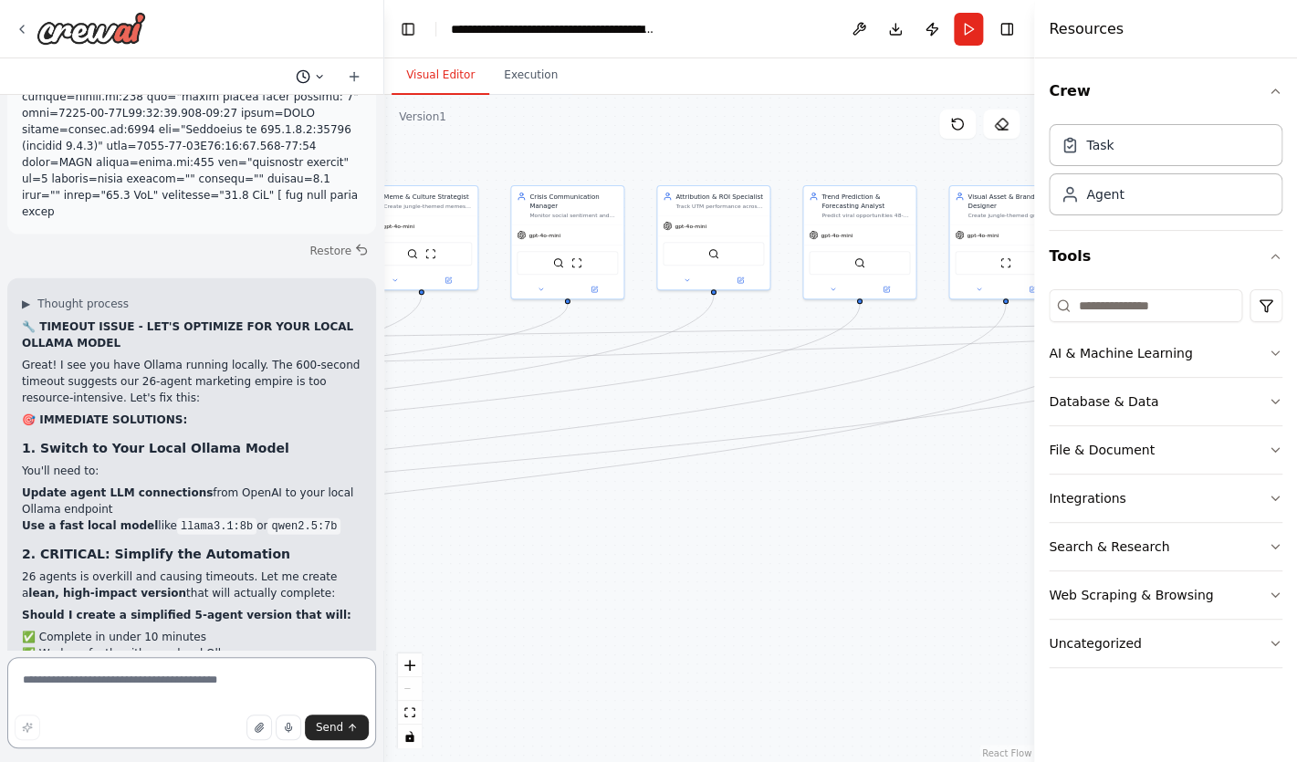
scroll to position [29966, 0]
